Goal: Transaction & Acquisition: Purchase product/service

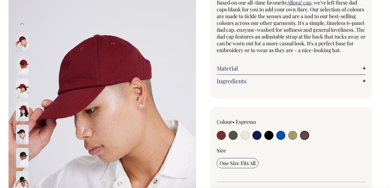
scroll to position [59, 0]
click at [246, 134] on input "radio" at bounding box center [245, 135] width 9 height 9
radio input "true"
select select "Natural"
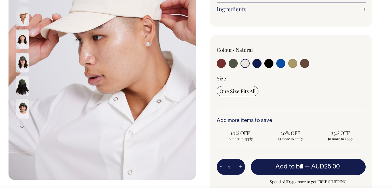
scroll to position [131, 0]
click at [248, 136] on span "10% OFF" at bounding box center [240, 133] width 41 height 7
click at [248, 136] on input "10% OFF 10 more to apply" at bounding box center [240, 135] width 47 height 15
radio input "true"
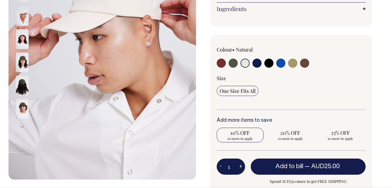
type input "10"
radio input "true"
select select
type input "10"
click at [22, 86] on img at bounding box center [22, 86] width 13 height 20
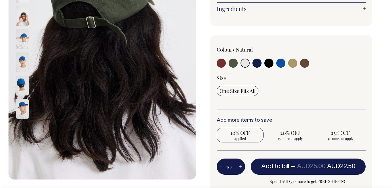
click at [21, 104] on img at bounding box center [22, 109] width 13 height 20
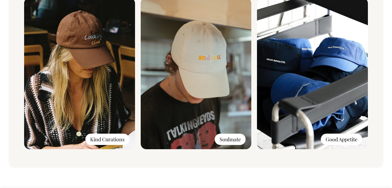
scroll to position [483, 0]
click at [208, 100] on img at bounding box center [196, 74] width 111 height 152
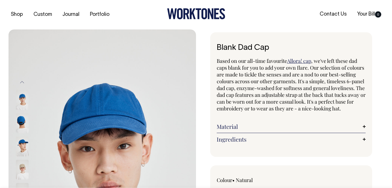
scroll to position [0, 0]
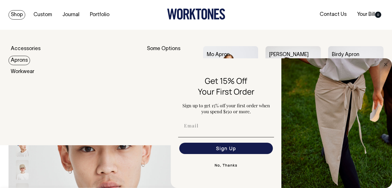
click at [21, 60] on link "Aprons" at bounding box center [20, 60] width 22 height 9
